Goal: Information Seeking & Learning: Find specific page/section

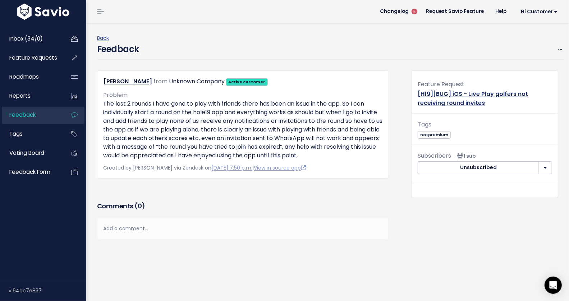
click at [463, 100] on link "[H19][BUG] iOS - Live Play golfers not receiving round invites" at bounding box center [473, 98] width 110 height 17
drag, startPoint x: 501, startPoint y: 105, endPoint x: 409, endPoint y: 92, distance: 93.2
click at [412, 92] on div "Feature Request [H19][BUG] iOS - Live Play golfers not receiving round invites" at bounding box center [485, 96] width 146 height 34
copy link "[H19][BUG] iOS - Live Play golfers not receiving round invites"
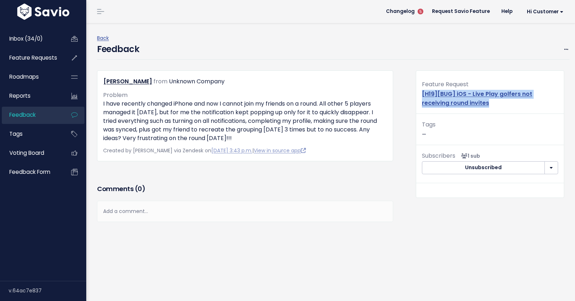
drag, startPoint x: 512, startPoint y: 102, endPoint x: 413, endPoint y: 92, distance: 99.0
click at [416, 92] on div "Feature Request [H19][BUG] iOS - Live Play golfers not receiving round invites" at bounding box center [490, 96] width 148 height 34
copy link "[H19][BUG] iOS - Live Play golfers not receiving round invites"
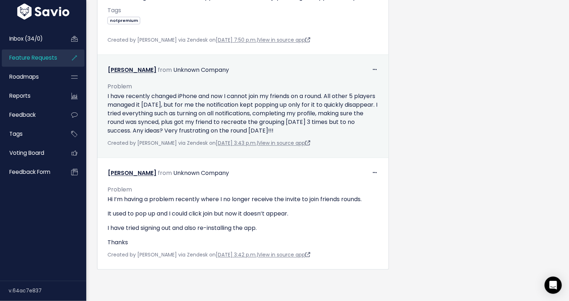
scroll to position [507, 0]
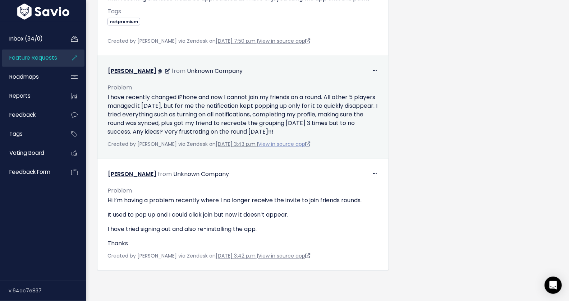
scroll to position [507, 0]
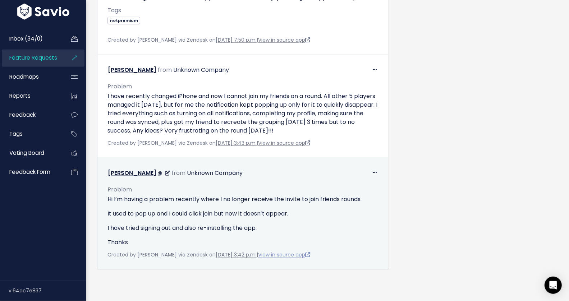
click at [284, 251] on link "View in source app" at bounding box center [284, 254] width 52 height 7
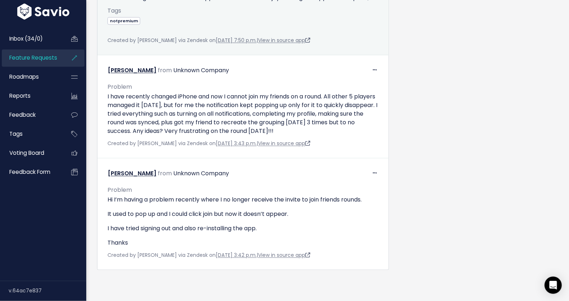
scroll to position [491, 0]
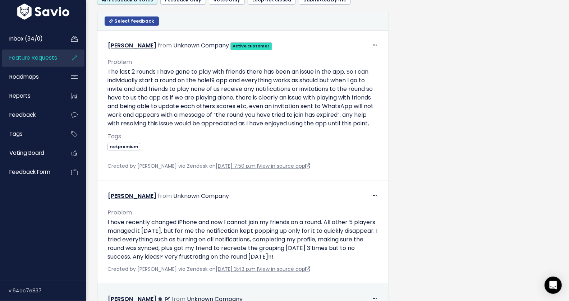
scroll to position [507, 0]
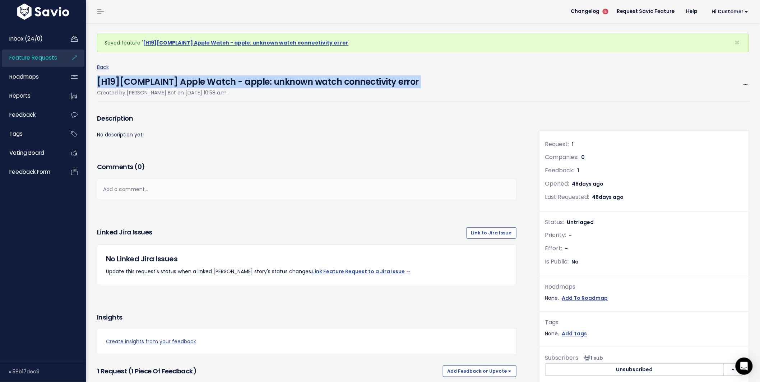
click at [19, 55] on span "Feature Requests" at bounding box center [33, 58] width 48 height 8
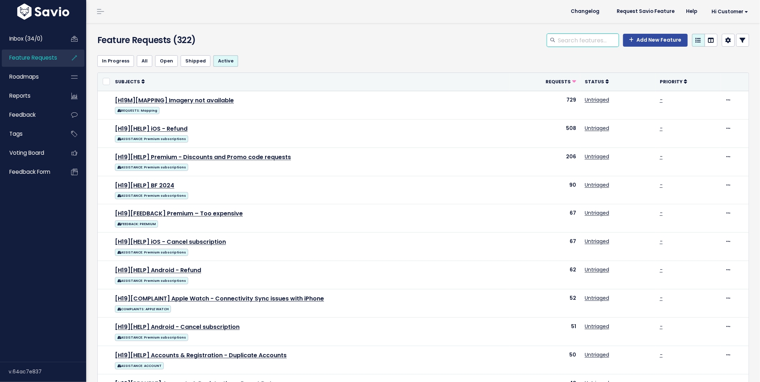
click at [595, 34] on input "search" at bounding box center [588, 40] width 61 height 13
type input "tournament"
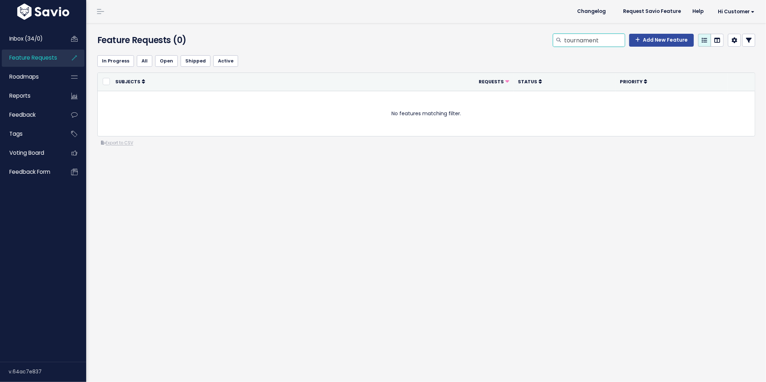
click at [590, 39] on input "tournament" at bounding box center [594, 40] width 61 height 13
